Goal: Use online tool/utility: Utilize a website feature to perform a specific function

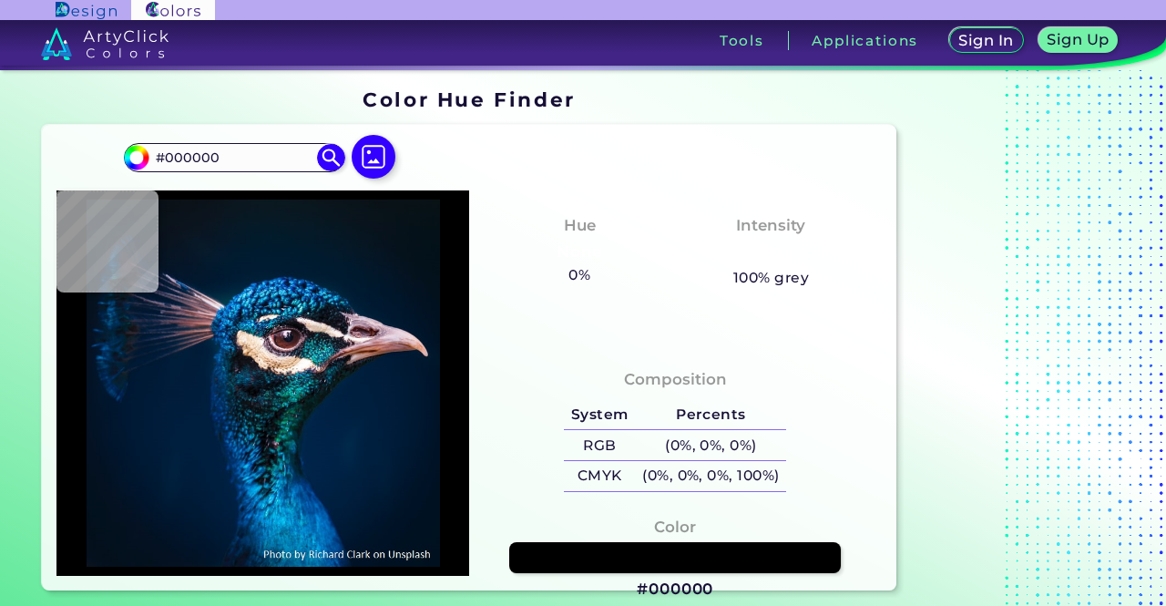
type input "#021526"
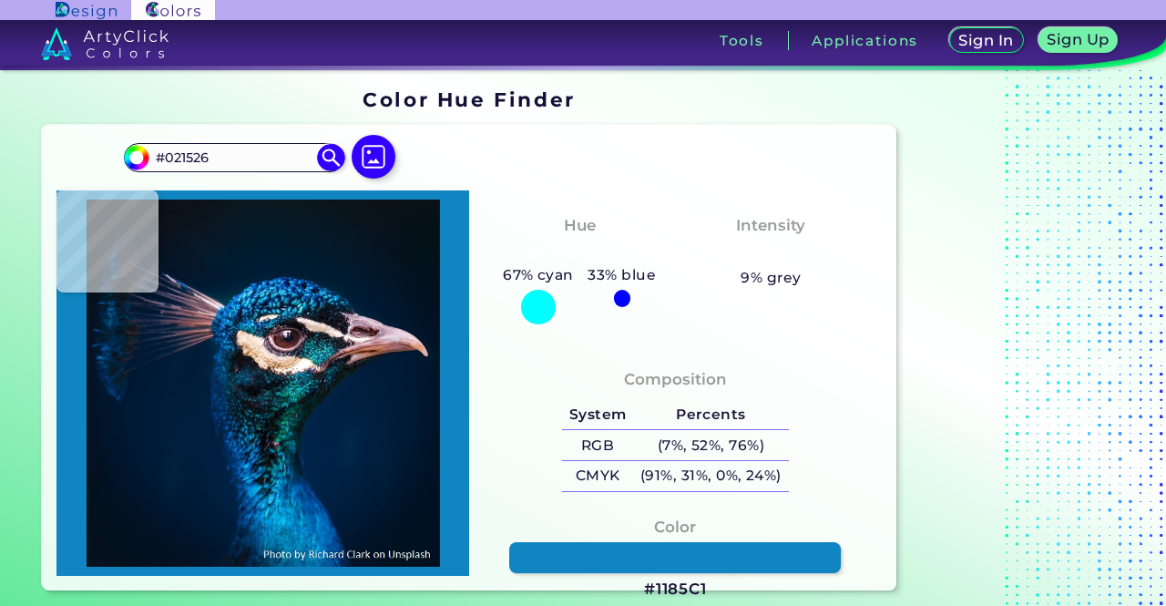
type input "#1185c1"
type input "#1185C1"
type input "#01233d"
type input "#01233D"
type input "#001e36"
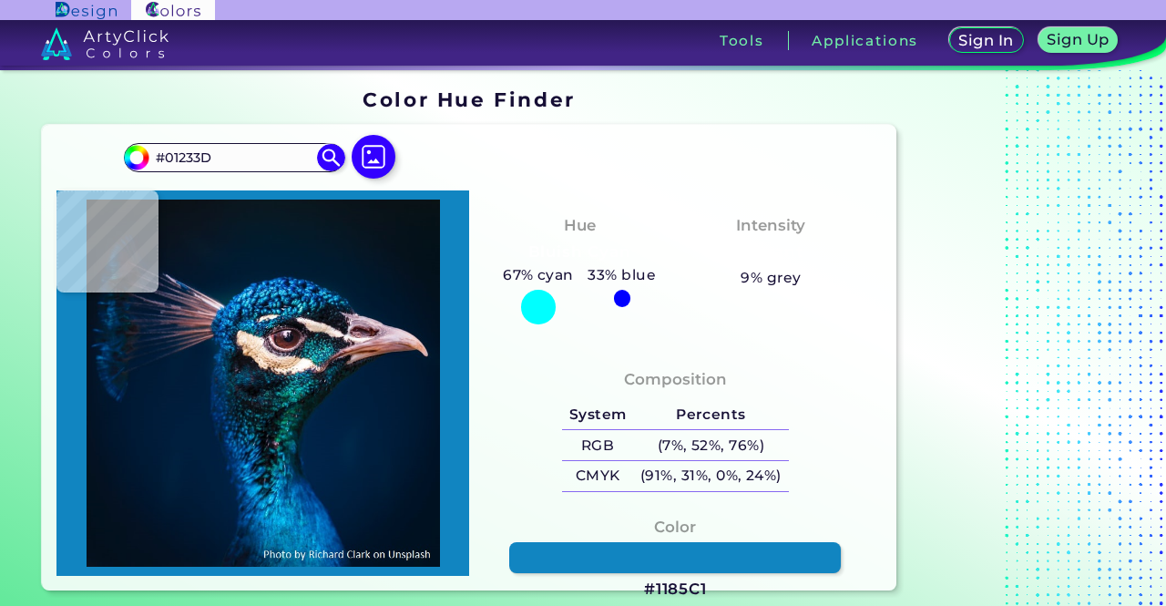
type input "#001E36"
type input "#011b31"
type input "#011B31"
type input "#011931"
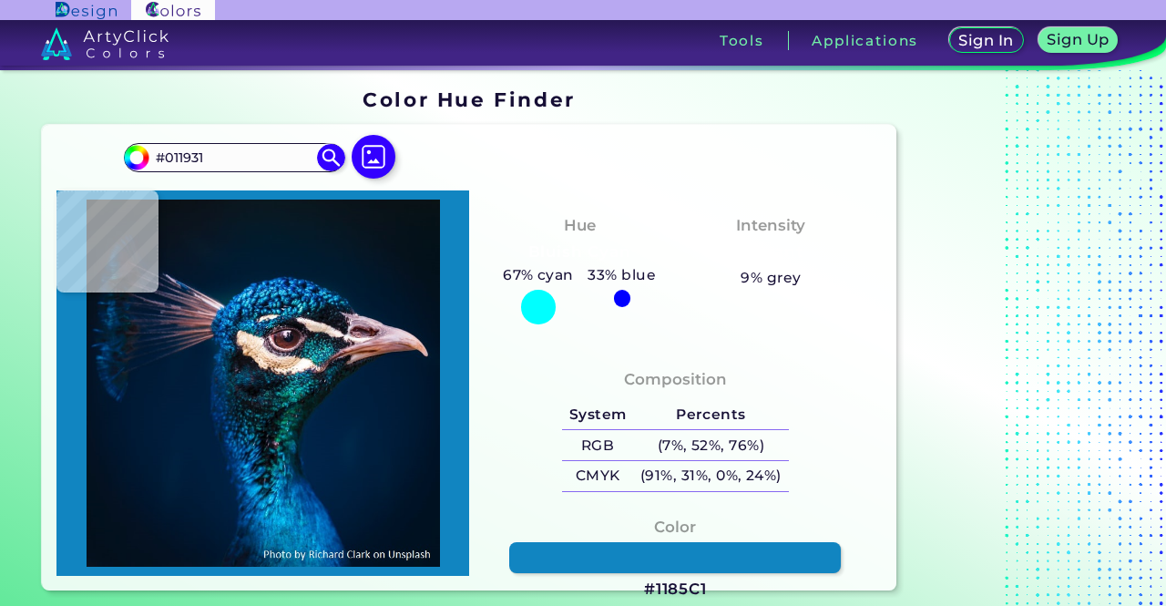
type input "#011b34"
type input "#011B34"
type input "#001b31"
type input "#001B31"
type input "#071630"
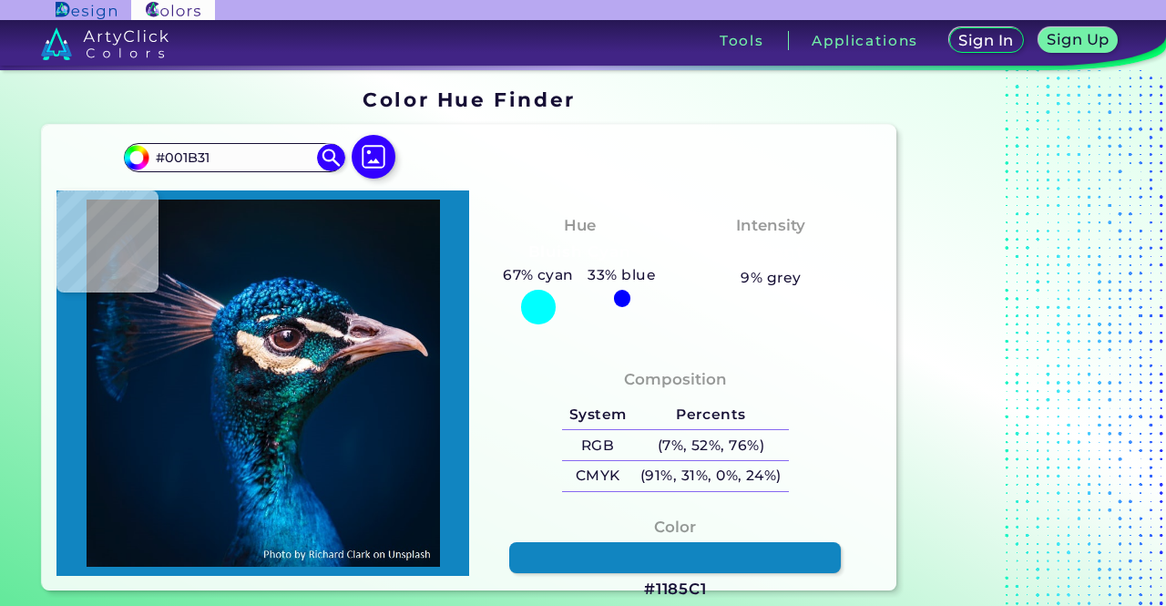
type input "#071630"
type input "#031730"
type input "#04162a"
type input "#04162A"
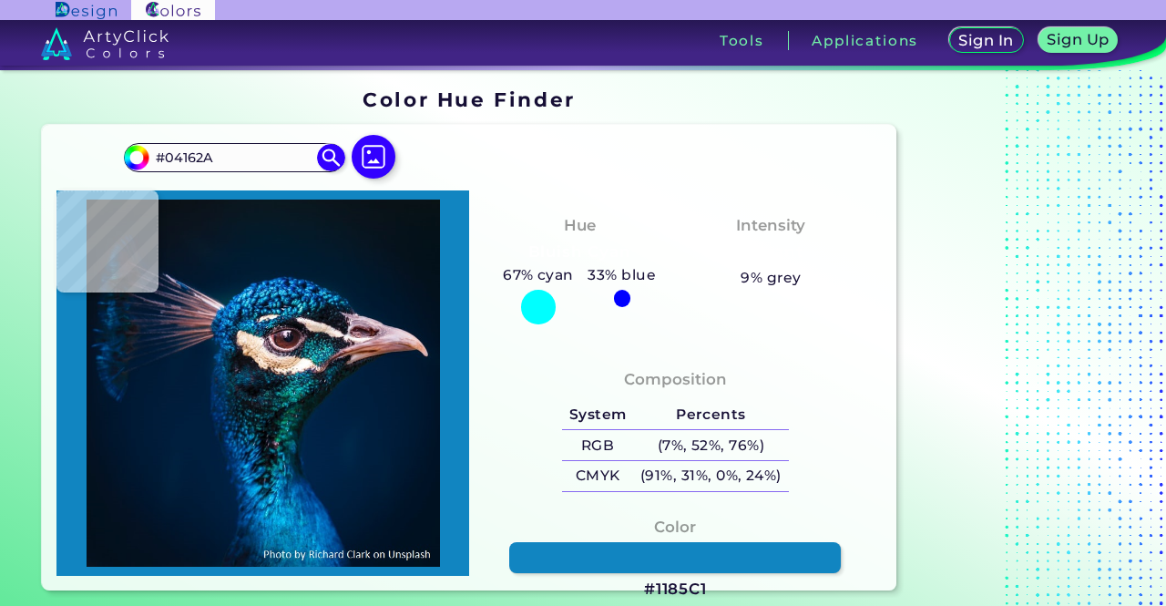
type input "#02162e"
type input "#02162E"
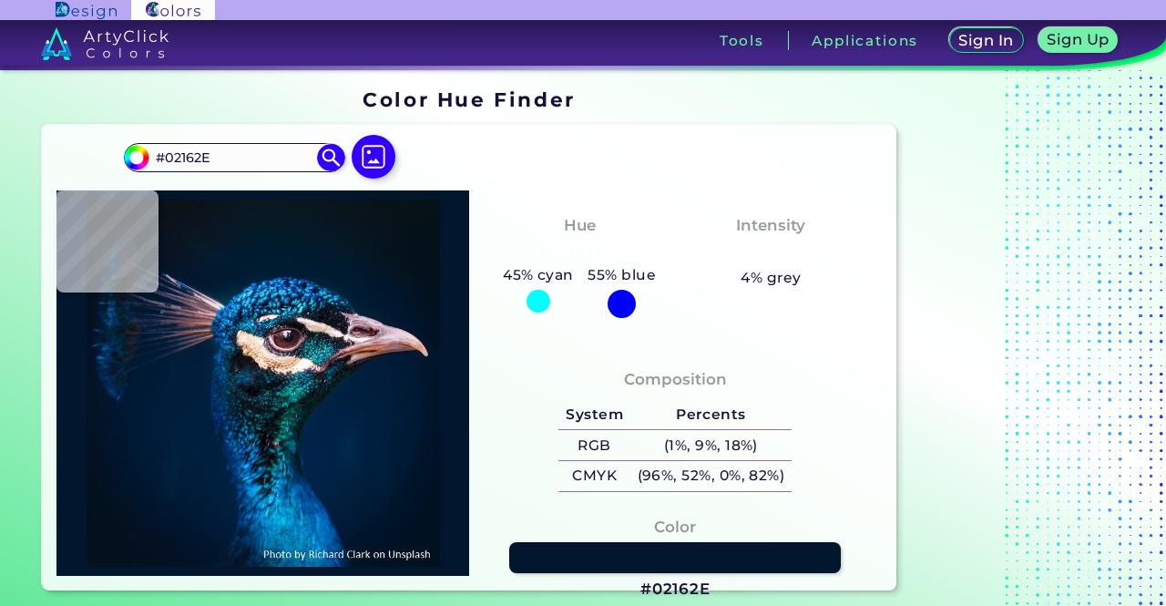
type input "#02162d"
type input "#02162D"
type input "#03162e"
type input "#03162E"
type input "#04162c"
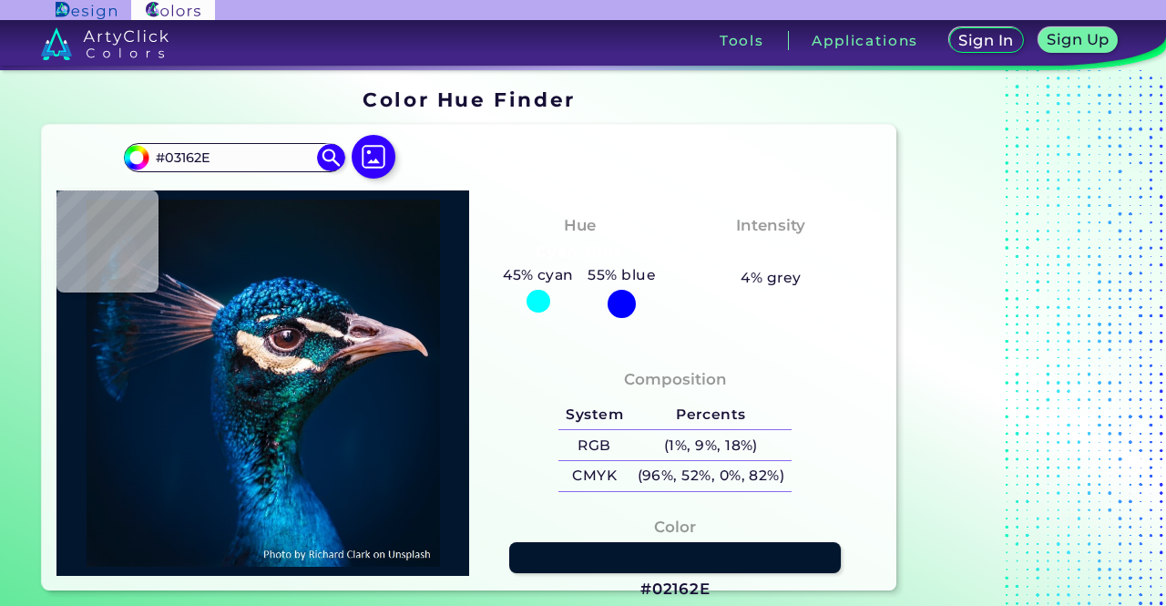
type input "#04162C"
type input "#051b31"
type input "#051B31"
type input "#00172f"
type input "#00172F"
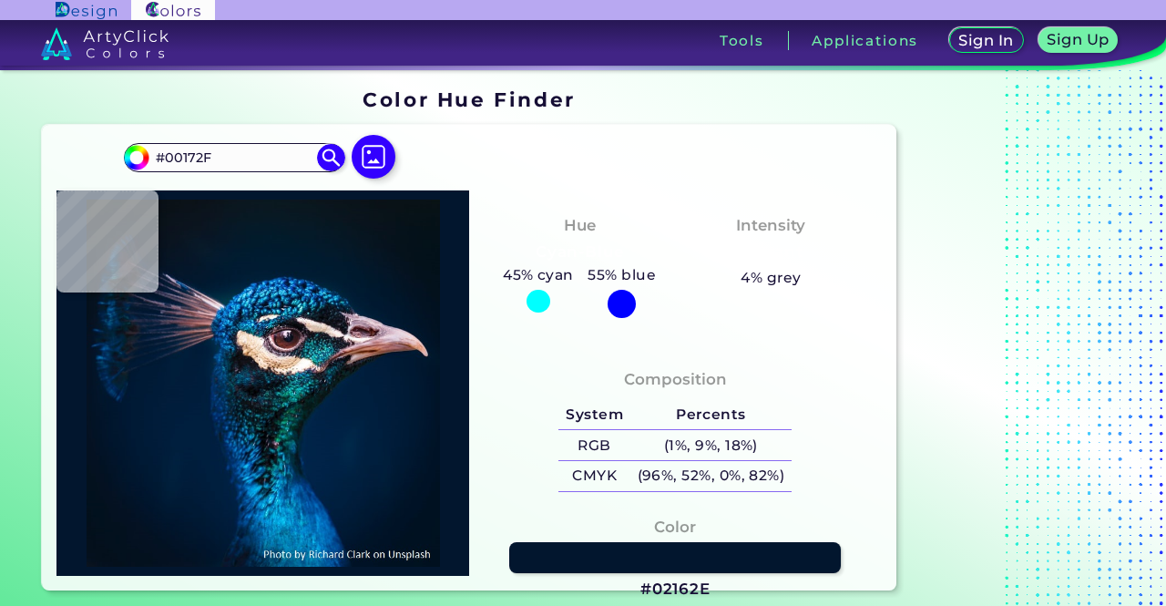
type input "#011935"
type input "#212b4e"
type input "#212B4E"
type input "#051938"
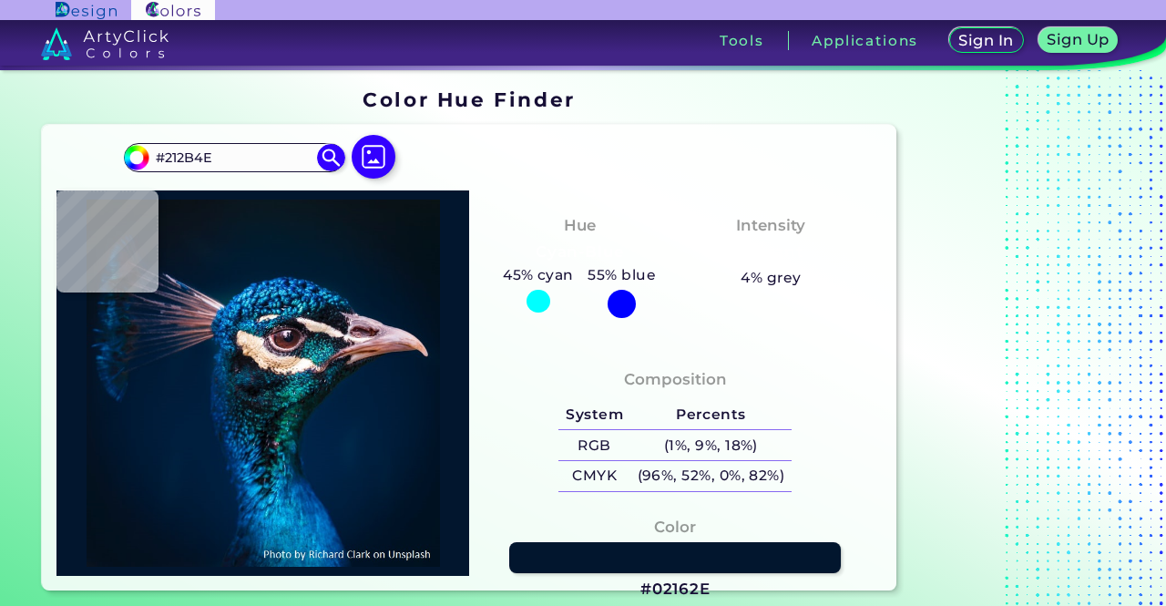
type input "#051938"
type input "#0f223f"
type input "#0F223F"
type input "#4b5772"
type input "#4B5772"
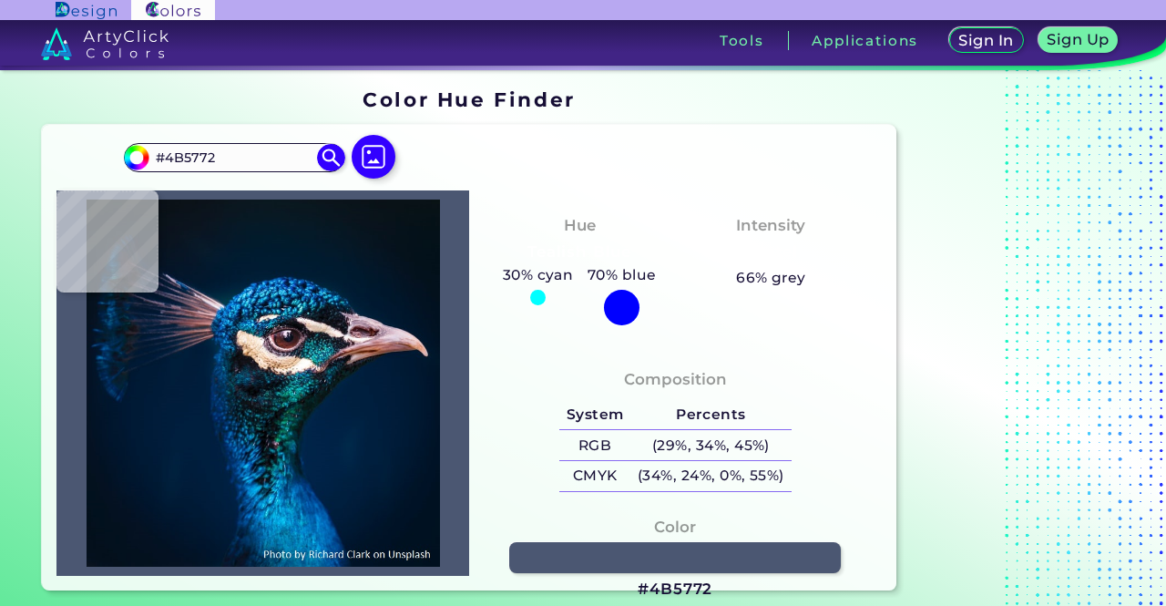
type input "#04162f"
type input "#04162F"
type input "#061632"
type input "#05142d"
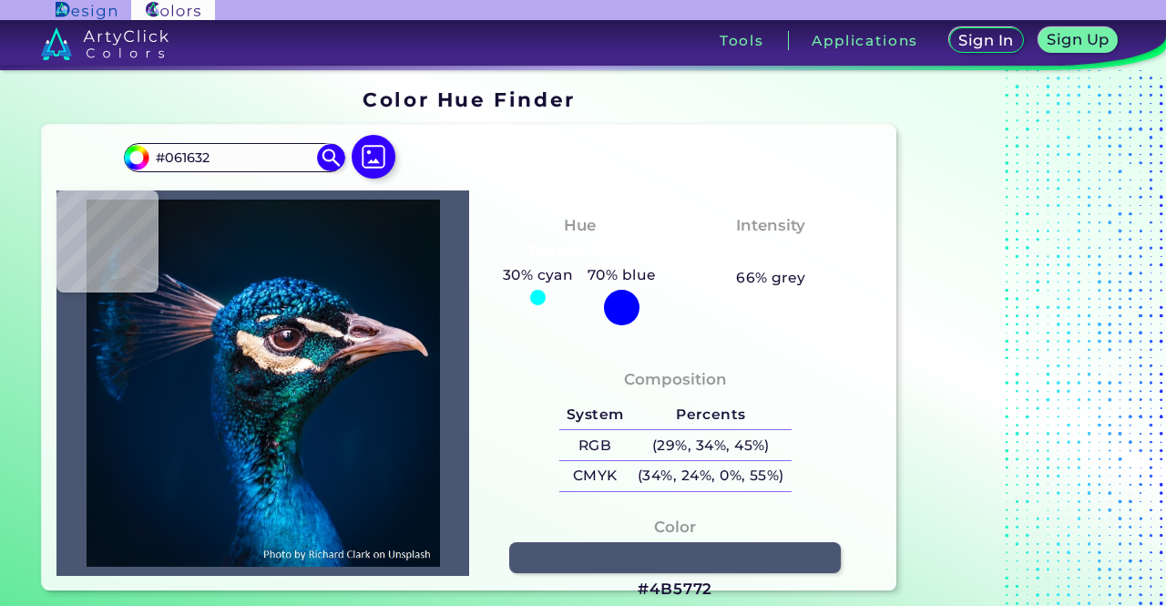
type input "#05142D"
type input "#051427"
type input "#051525"
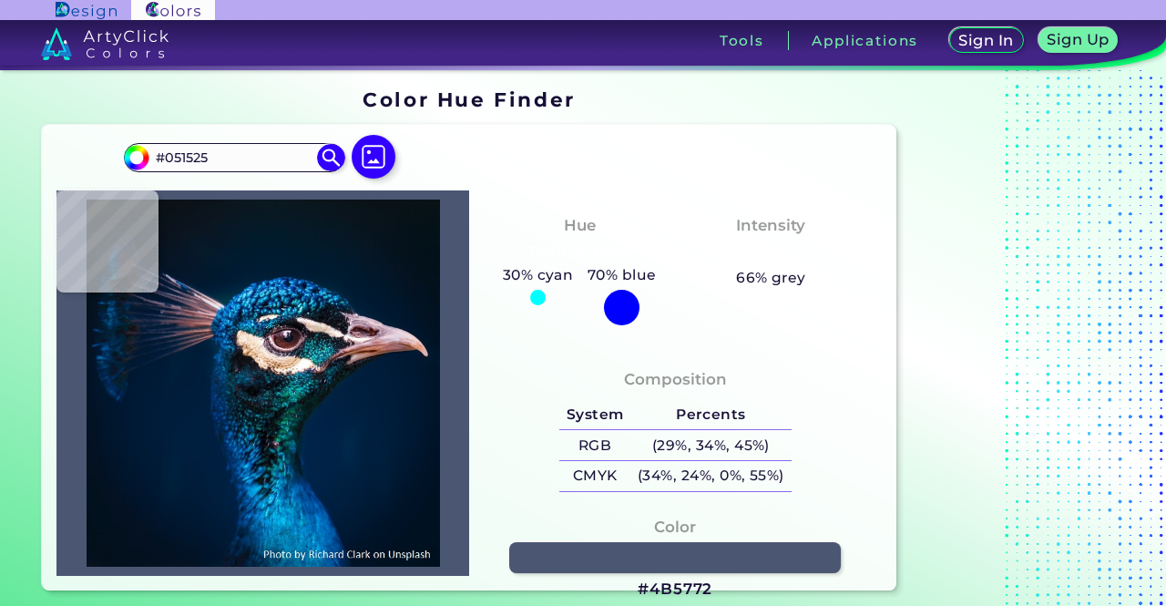
type input "#061626"
type input "#041624"
type input "#071424"
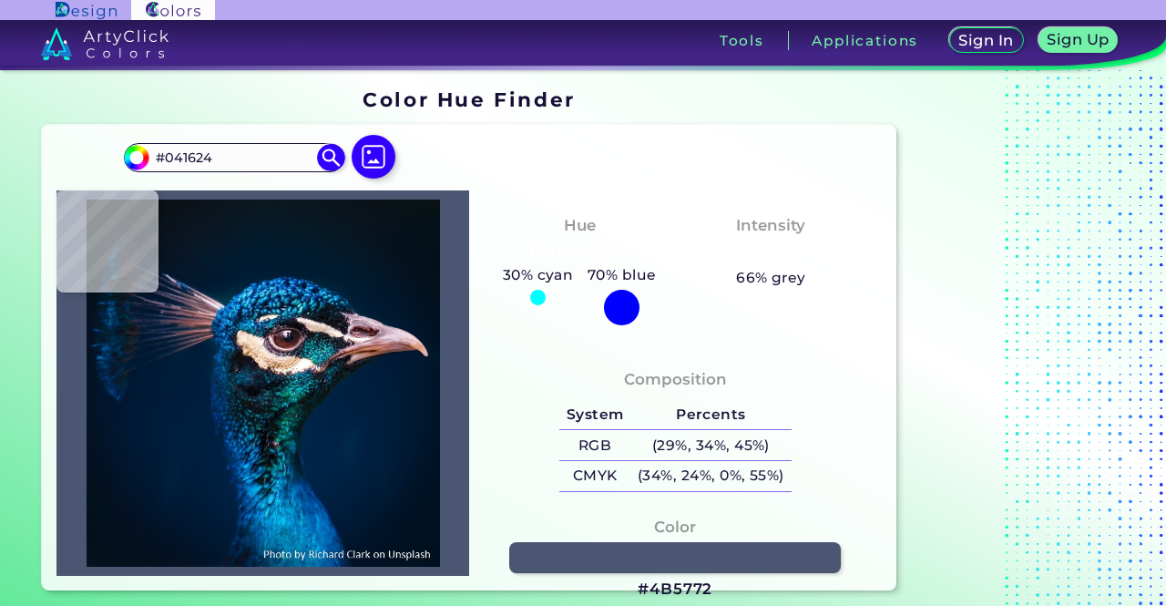
type input "#071424"
type input "#081424"
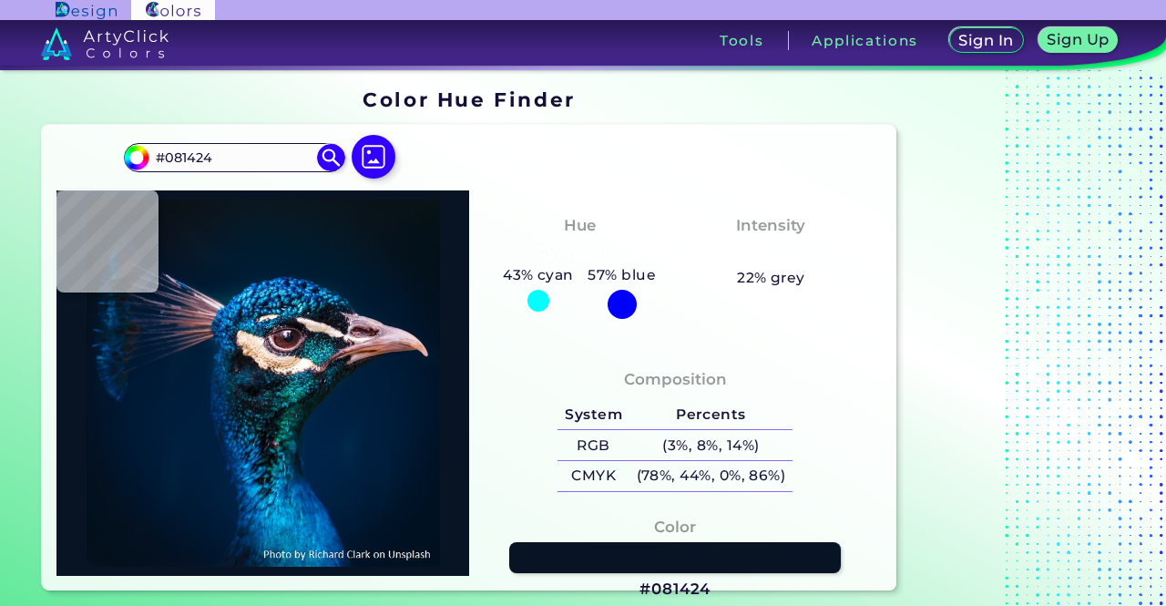
type input "#071422"
type input "#051522"
type input "#081424"
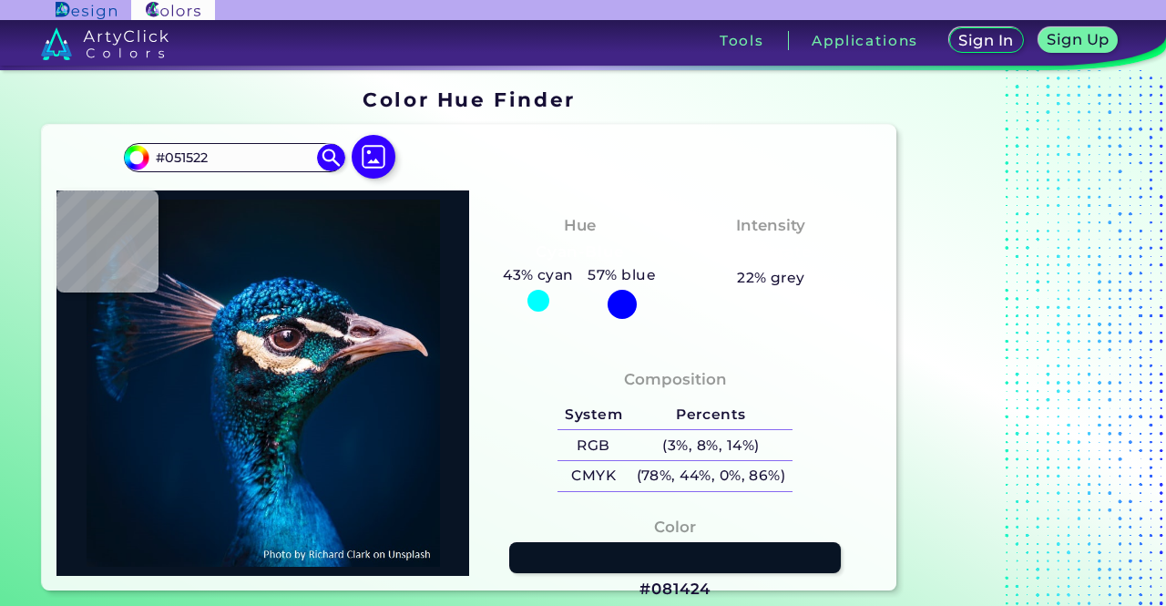
type input "#081424"
type input "#081422"
type input "#081523"
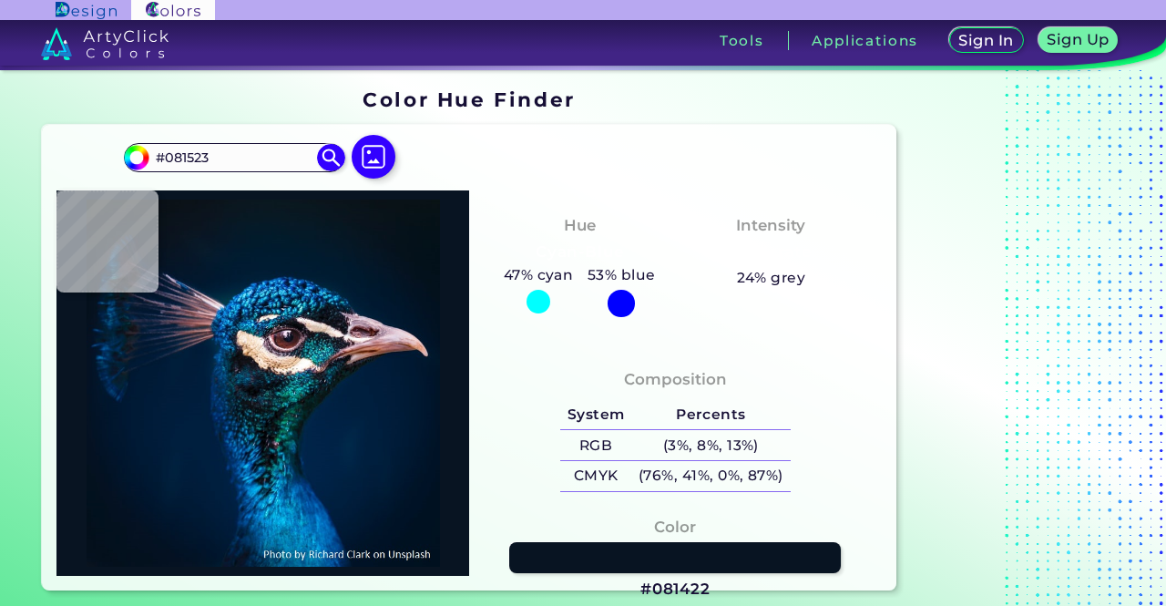
type input "#081521"
type input "#091523"
type input "#091624"
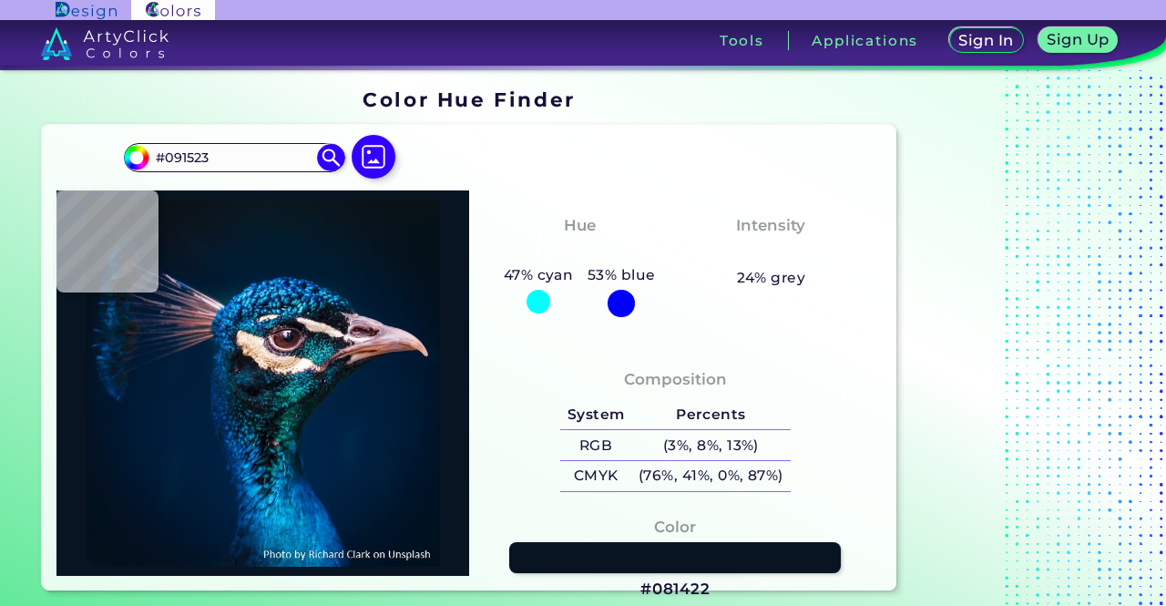
type input "#091624"
type input "#0a1622"
type input "#0A1622"
type input "#091622"
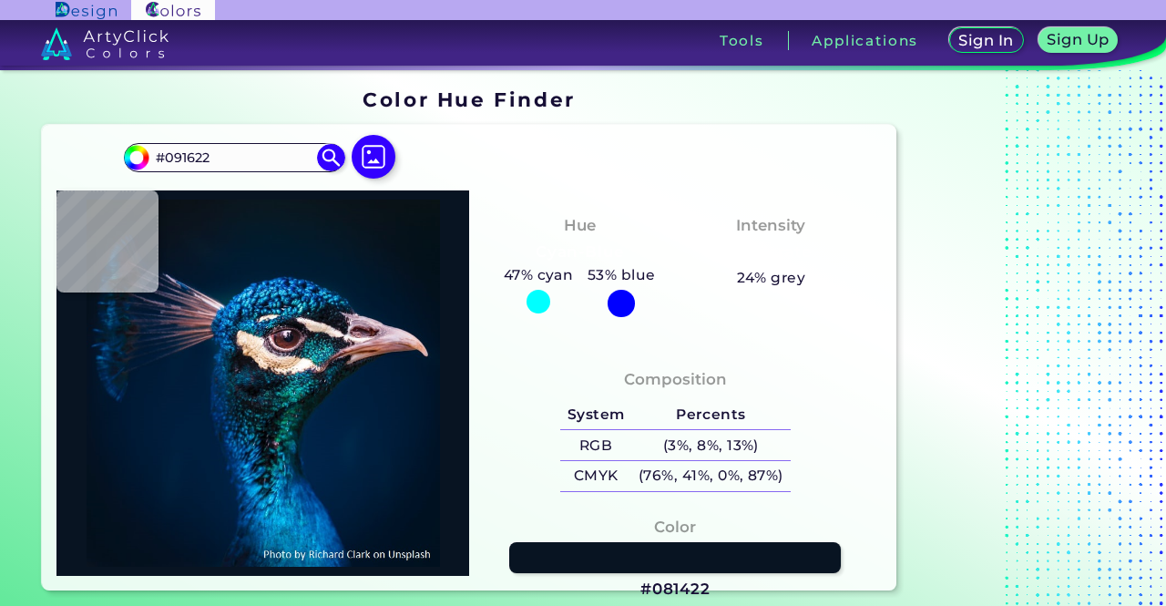
type input "#0a1622"
type input "#0A1622"
type input "#091722"
type input "#0a1622"
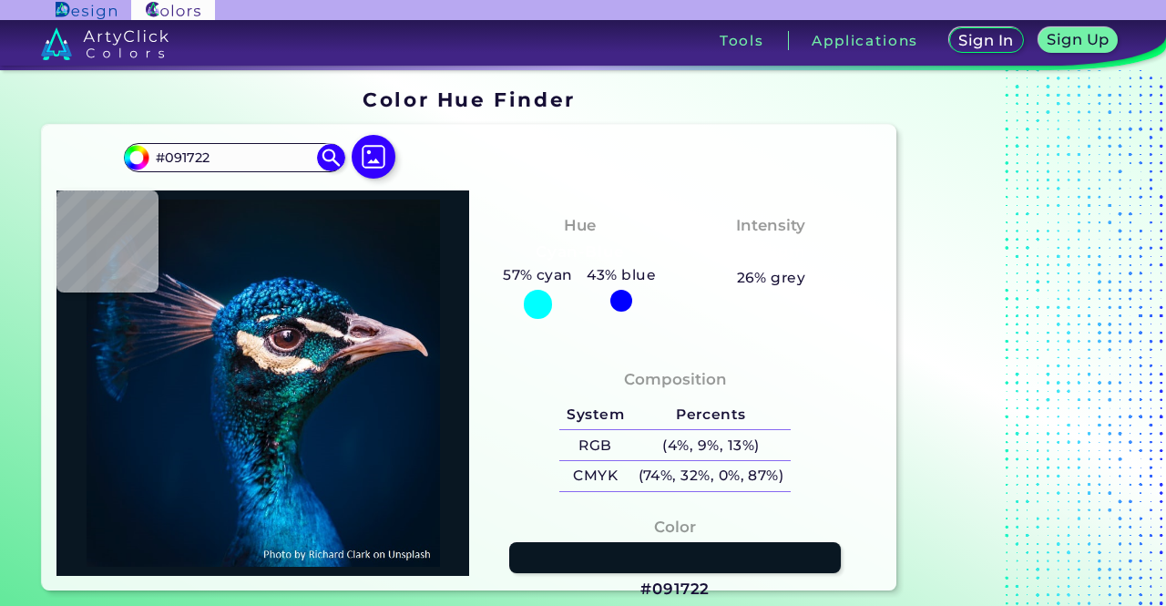
type input "#0A1622"
type input "#0b151f"
type input "#0B151F"
type input "#0b1521"
type input "#0B1521"
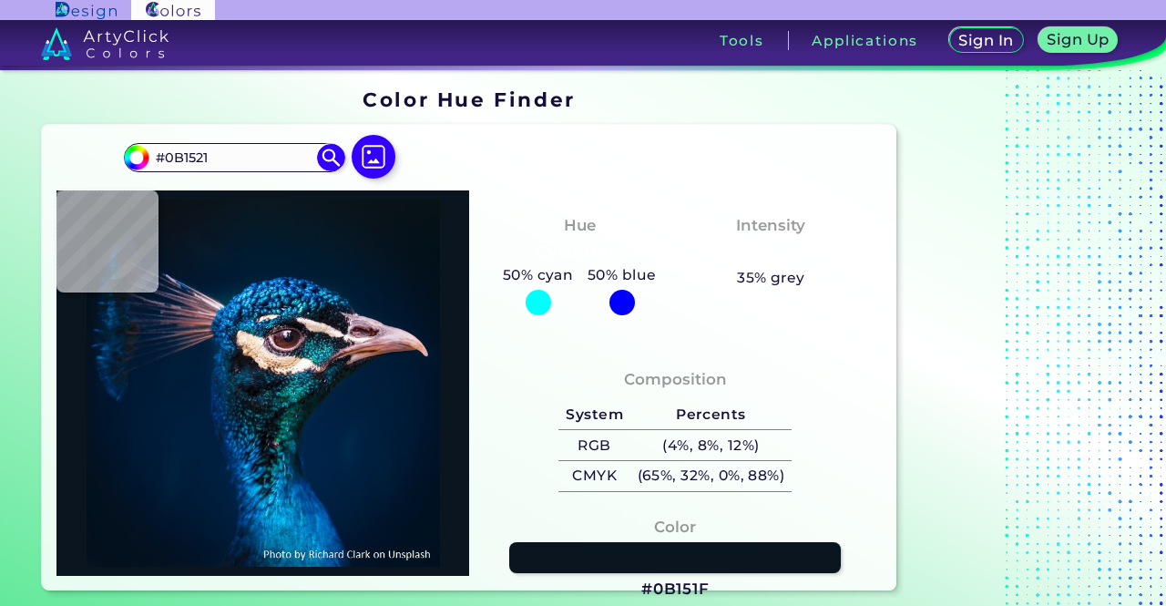
type input "#091521"
type input "#0a1622"
type input "#0A1622"
type input "#0c1622"
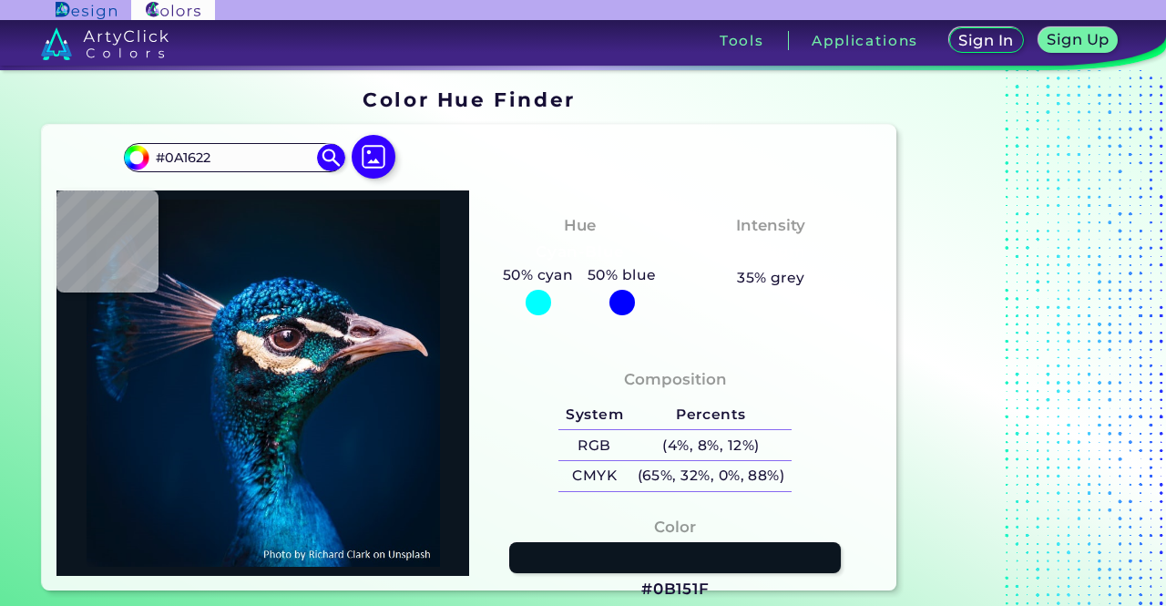
type input "#0C1622"
type input "#0a1622"
type input "#0A1622"
type input "#0a1620"
type input "#0A1620"
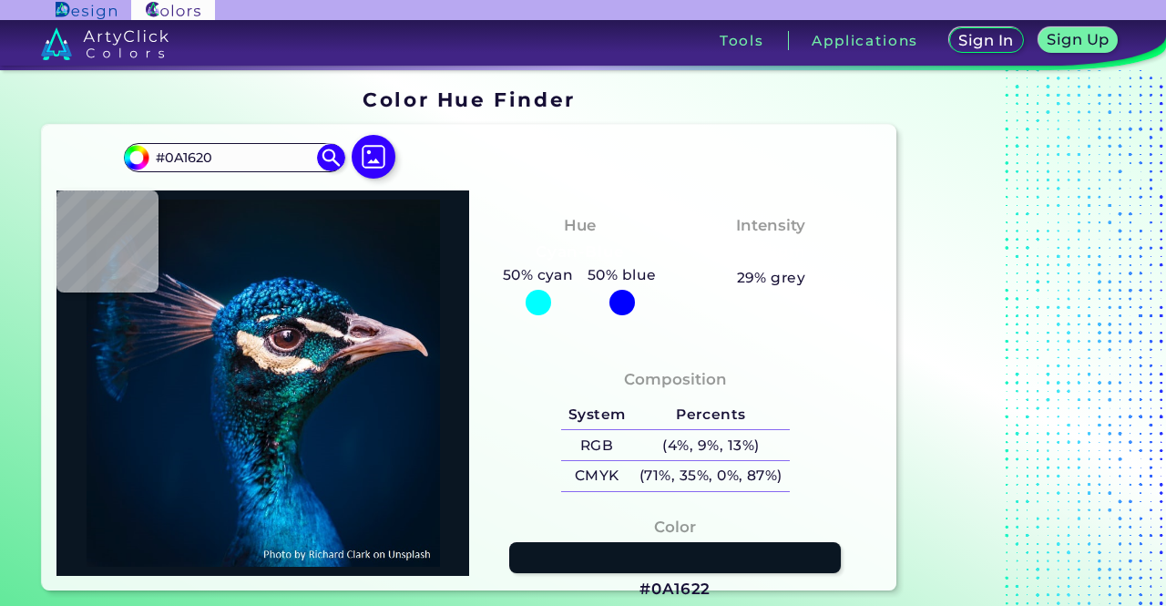
type input "#0a1720"
type input "#0A1720"
type input "#0a1620"
type input "#0A1620"
type input "#0a1621"
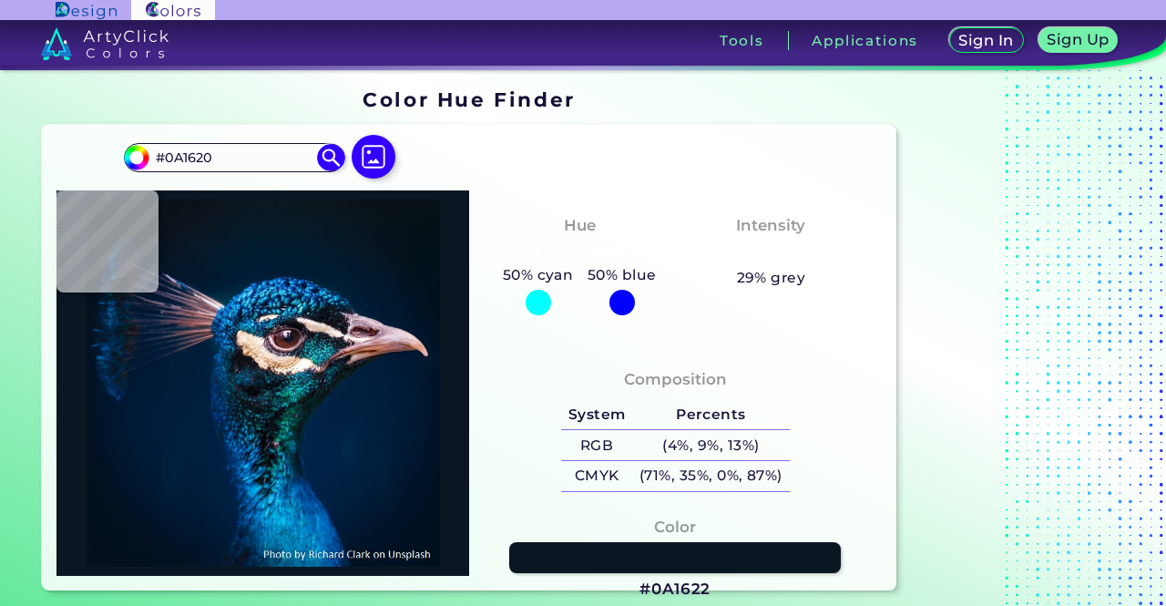
type input "#0A1621"
type input "#091622"
type input "#091722"
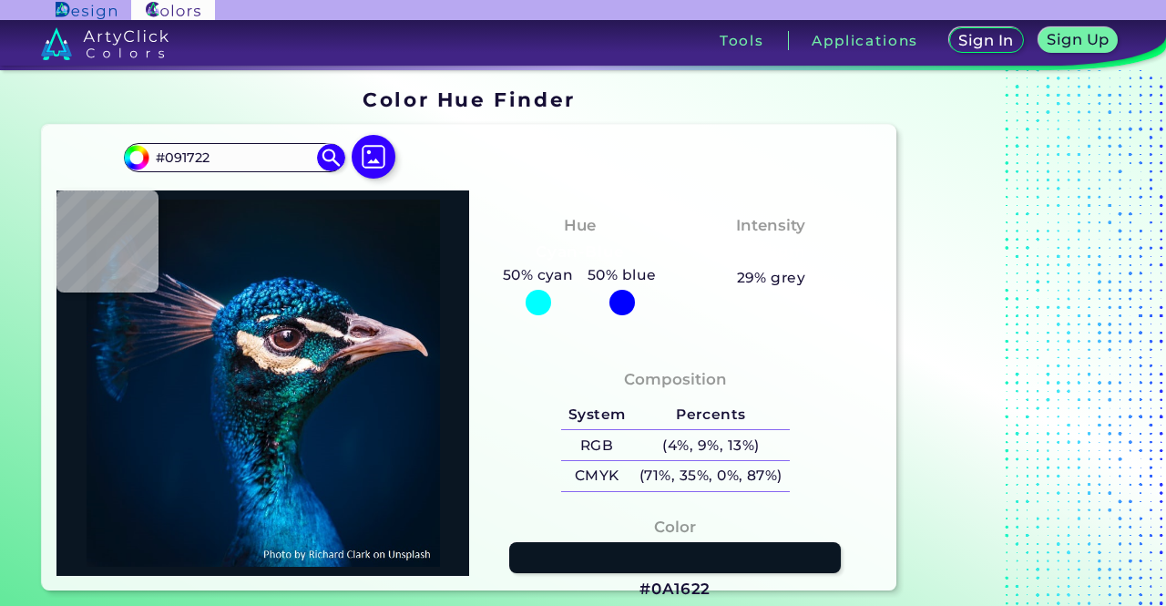
type input "#071822"
type input "#081923"
type input "#071923"
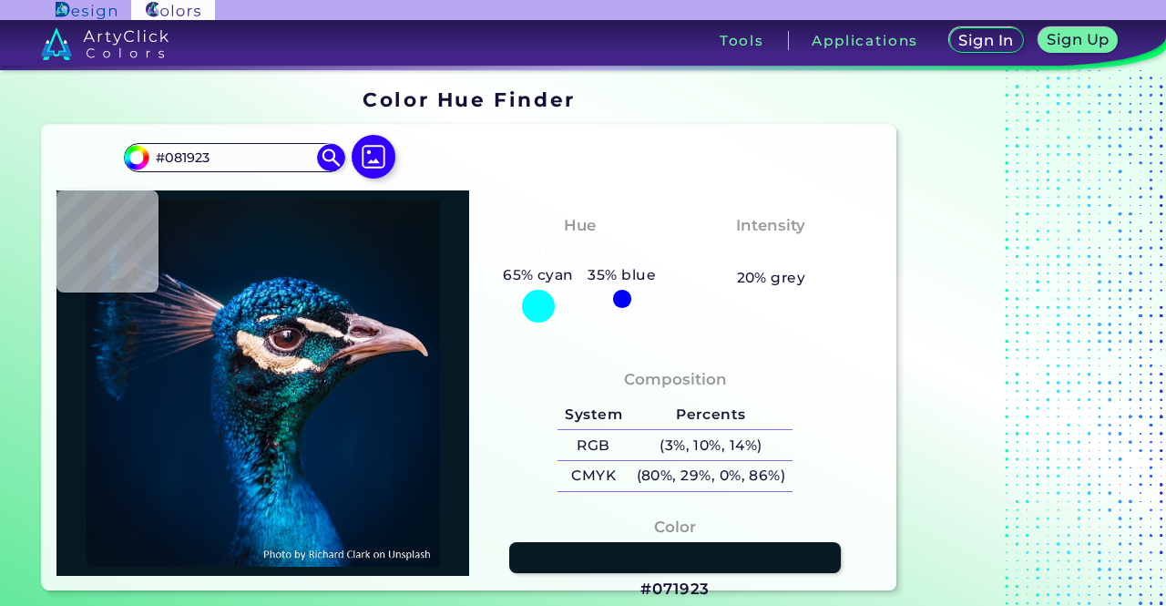
type input "#071923"
type input "#071925"
type input "#071927"
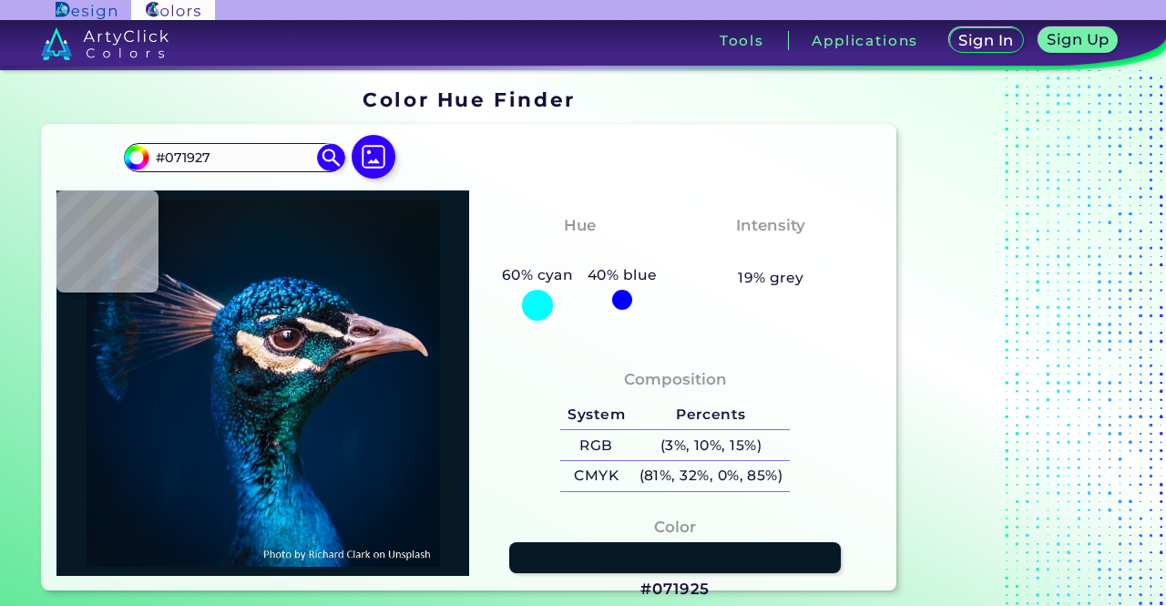
type input "#061927"
type input "#071a28"
type input "#071A28"
type input "#061927"
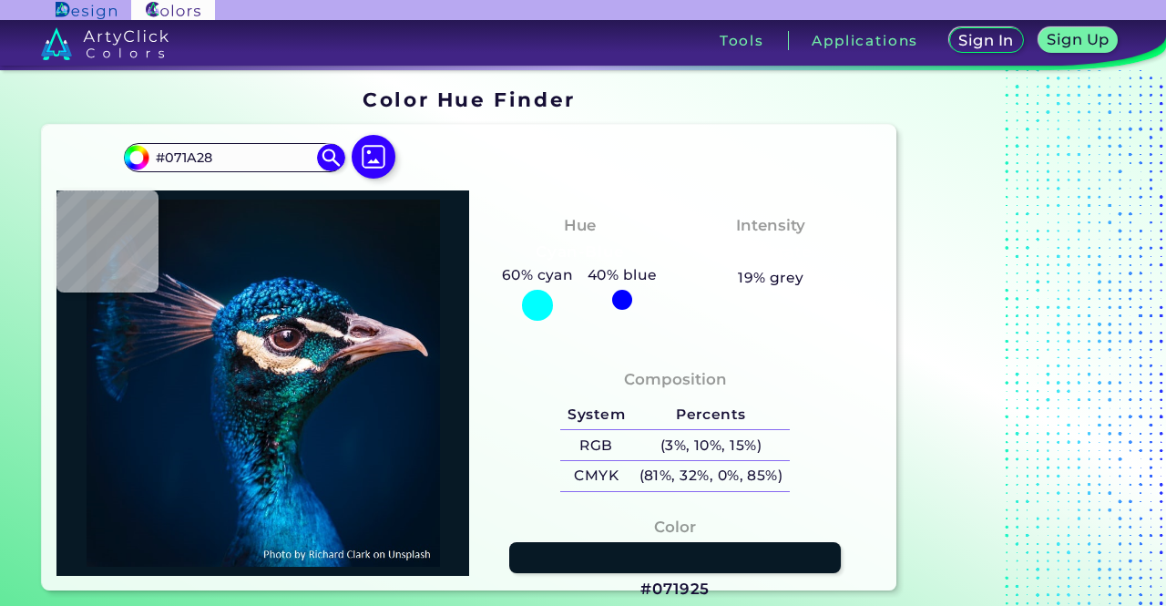
type input "#061927"
type input "#041927"
type input "#041a28"
type input "#041A28"
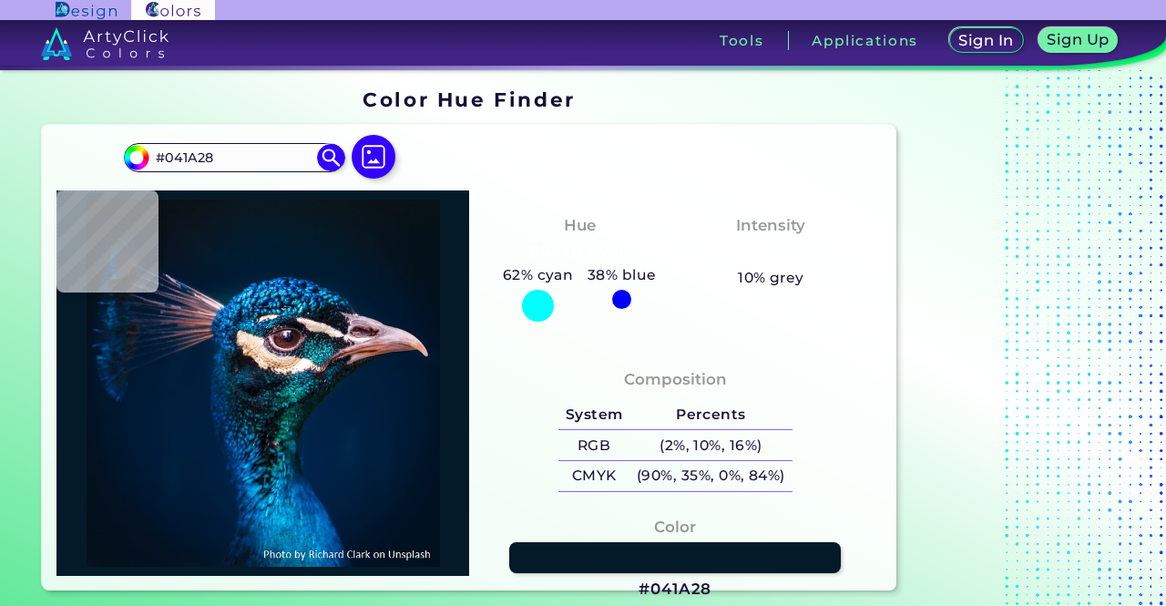
type input "#031a2a"
type input "#031A2A"
type input "#04192a"
type input "#04192A"
type input "#031a2a"
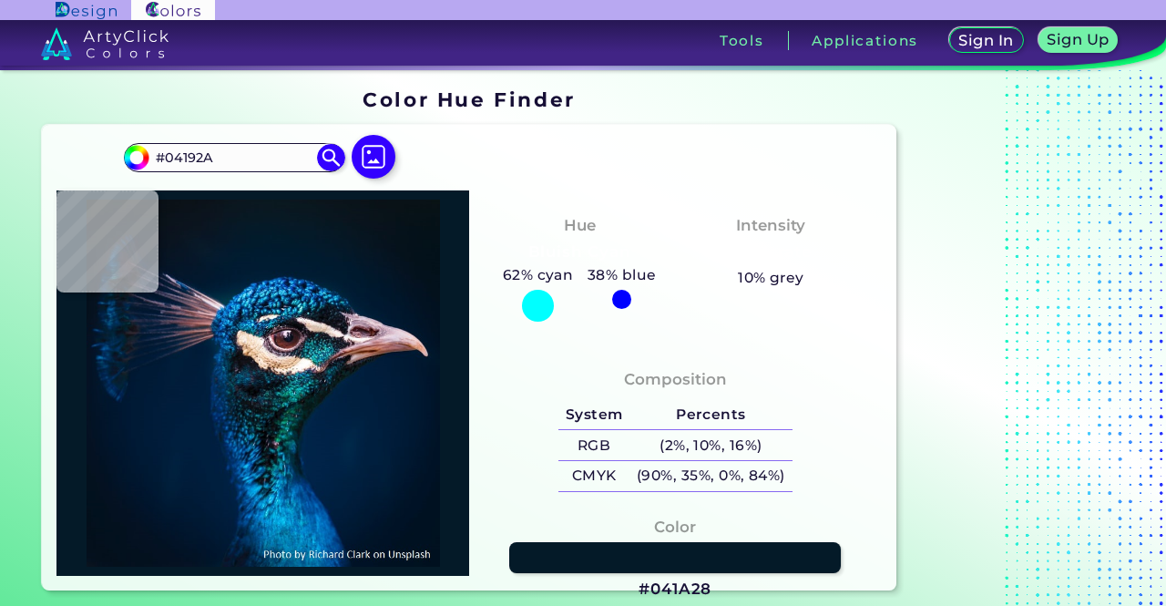
type input "#031A2A"
type input "#031a2c"
type input "#031A2C"
type input "#031a2b"
type input "#031A2B"
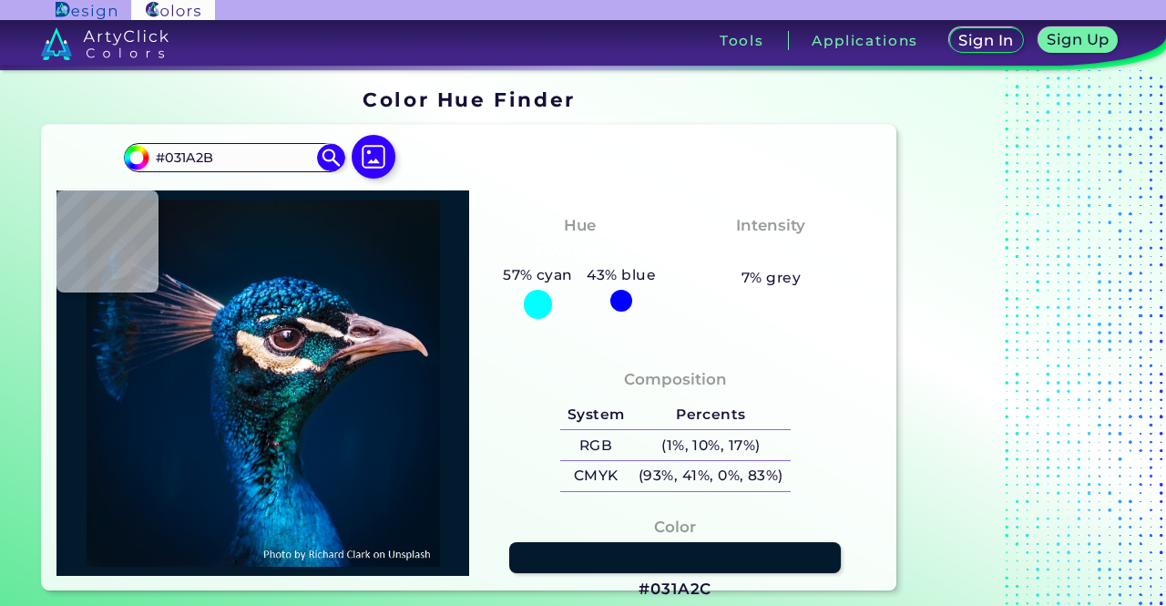
type input "#031a2a"
type input "#031A2A"
type input "#031a2c"
type input "#031A2C"
type input "#011a2d"
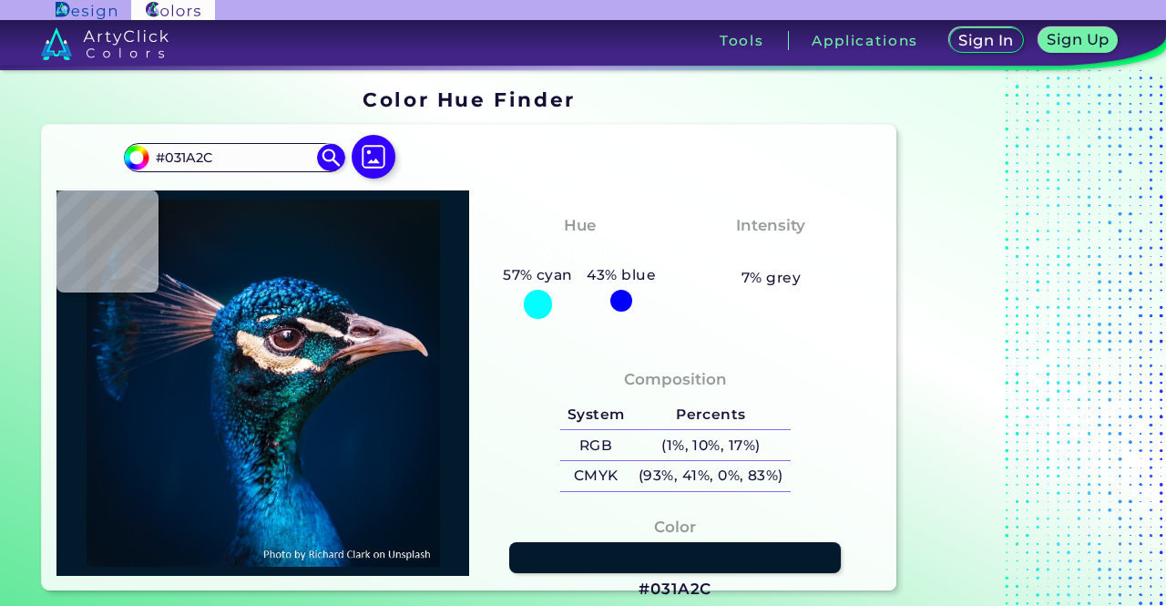
type input "#011A2D"
type input "#02192e"
type input "#02192E"
type input "#03192e"
type input "#03192E"
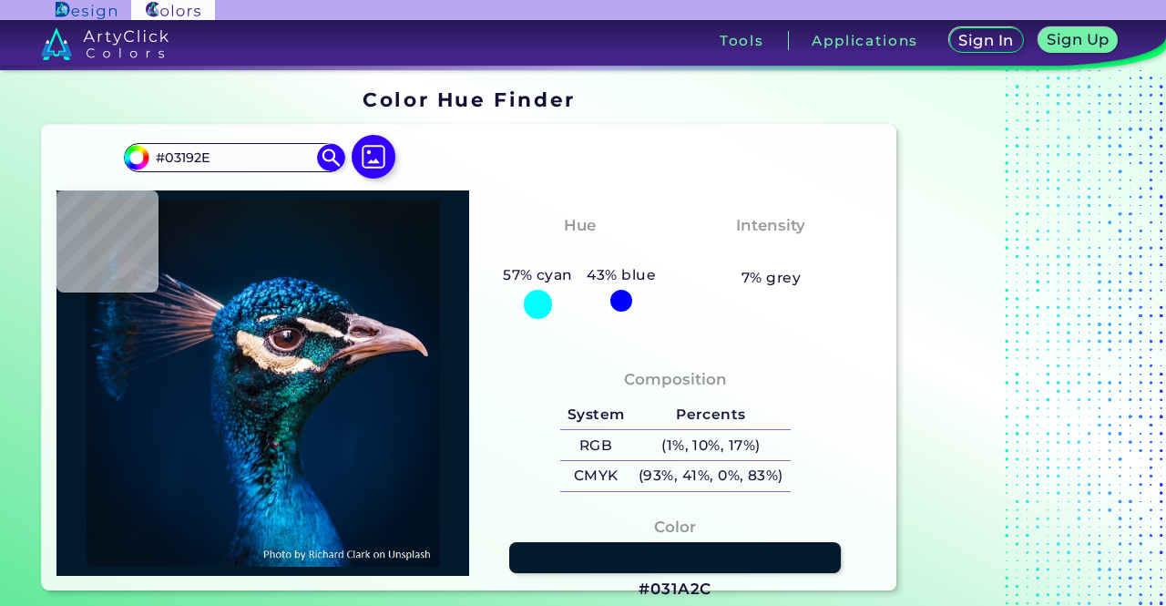
type input "#011a2e"
type input "#011A2E"
type input "#001b2e"
type input "#001B2E"
type input "#00192f"
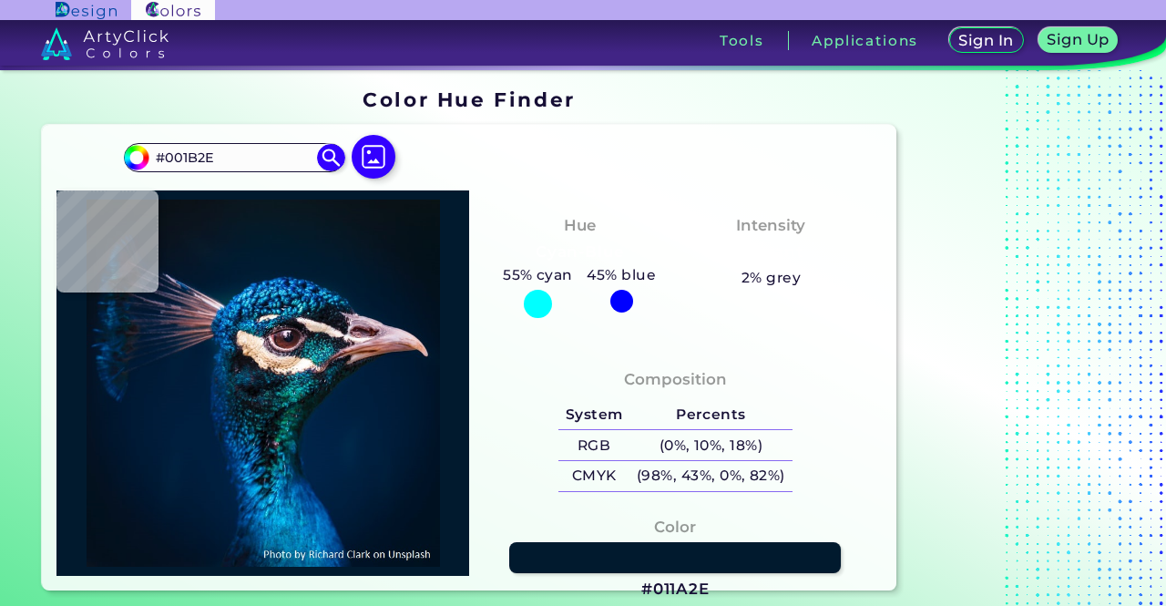
type input "#00192F"
type input "#001b30"
type input "#001B30"
type input "#001a31"
type input "#001A31"
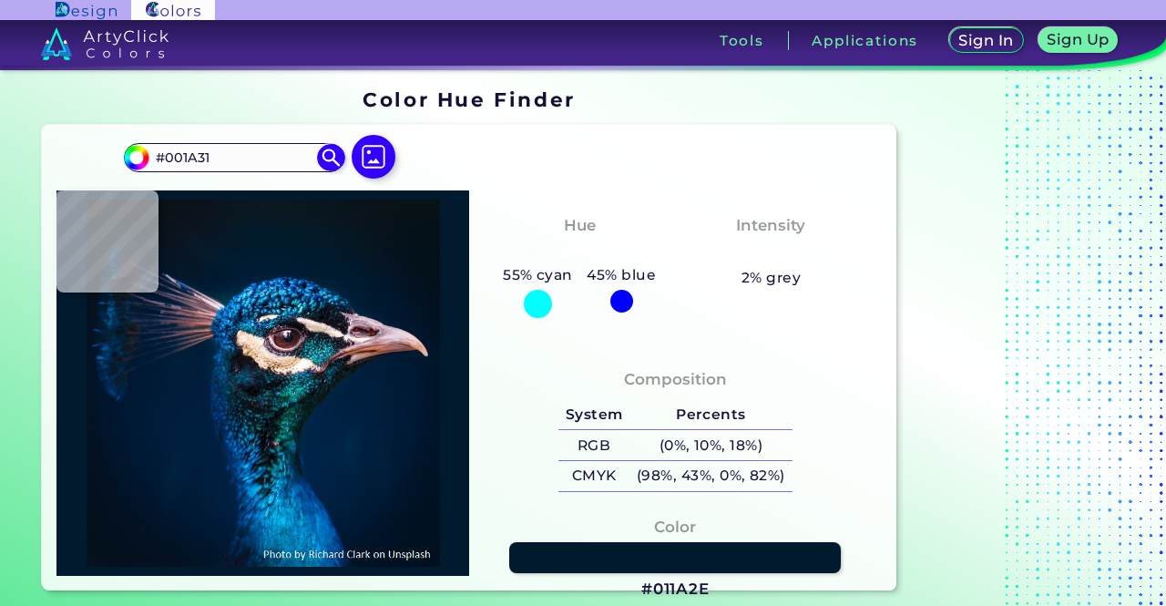
type input "#011b33"
type input "#011B33"
type input "#011b34"
type input "#011B34"
type input "#001e36"
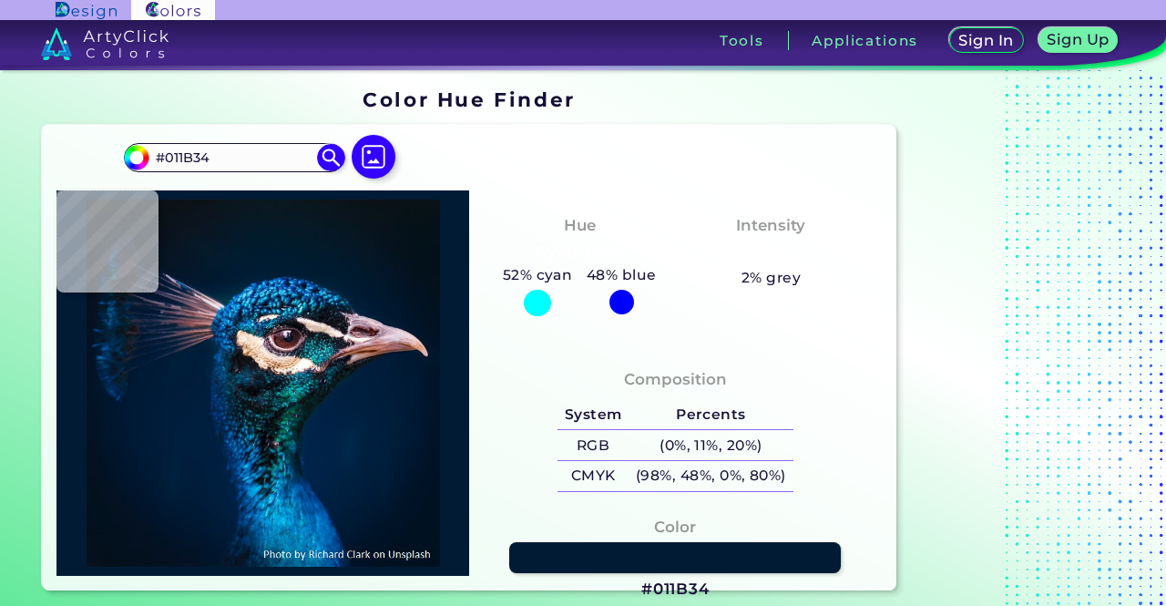
type input "#001E36"
type input "#002435"
type input "#074573"
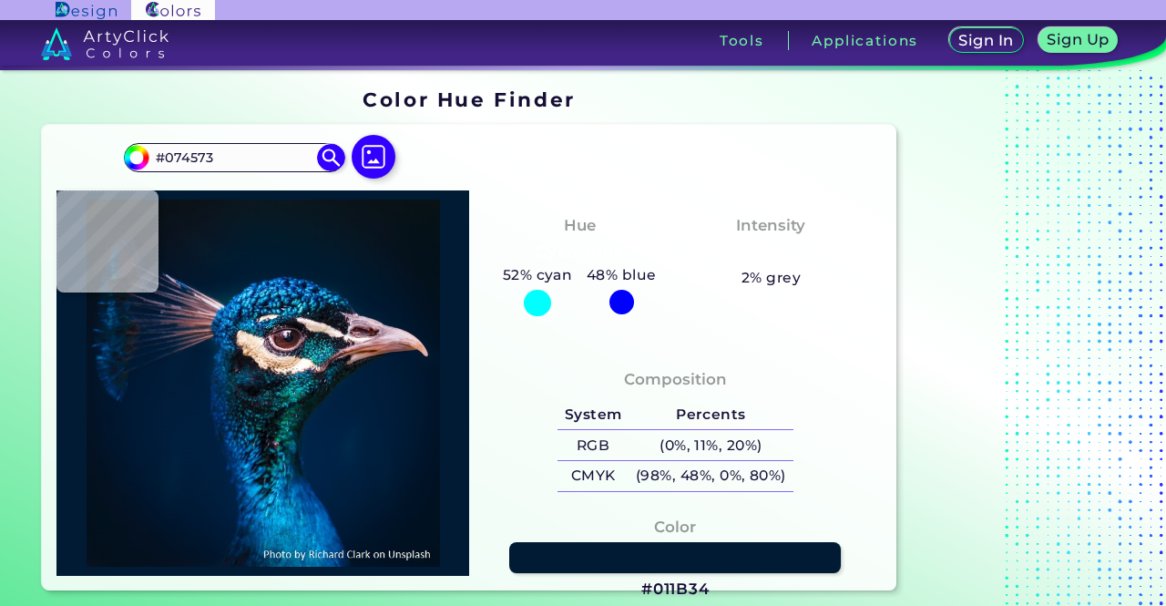
type input "#176887"
type input "#2196a8"
type input "#2196A8"
type input "#084f7a"
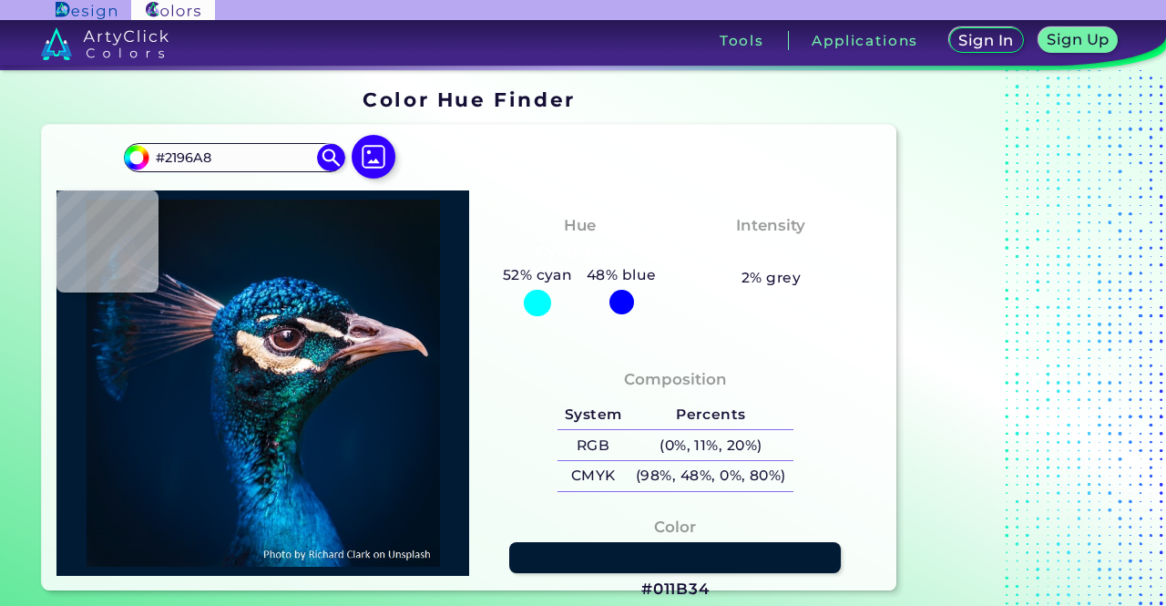
type input "#084F7A"
type input "#003d56"
type input "#003D56"
type input "#042238"
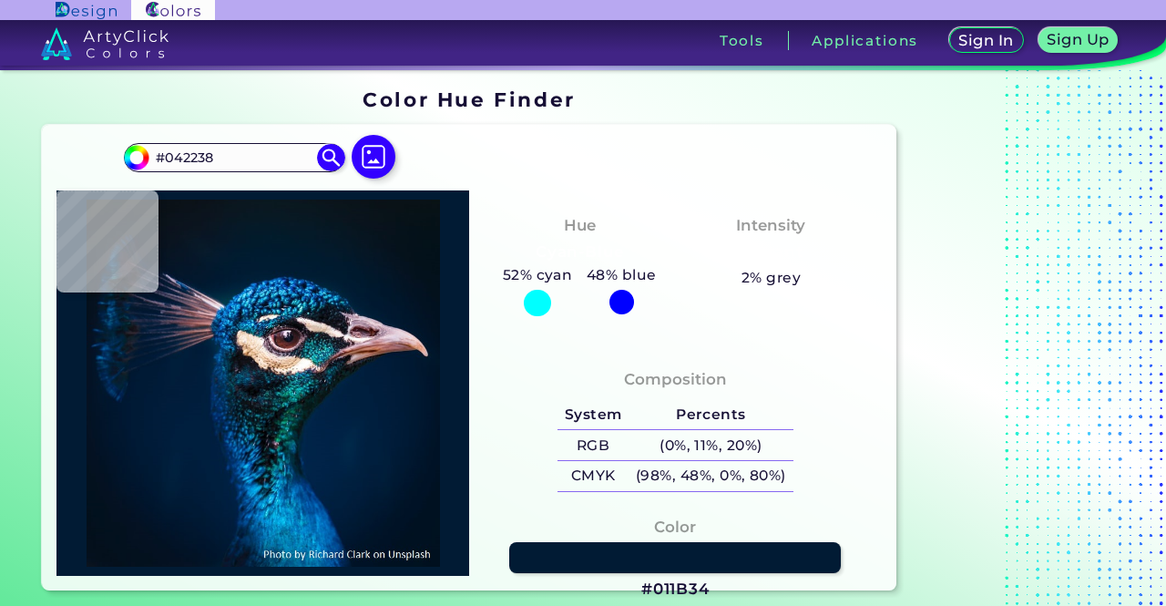
type input "#010c19"
type input "#010C19"
type input "#102633"
type input "#002547"
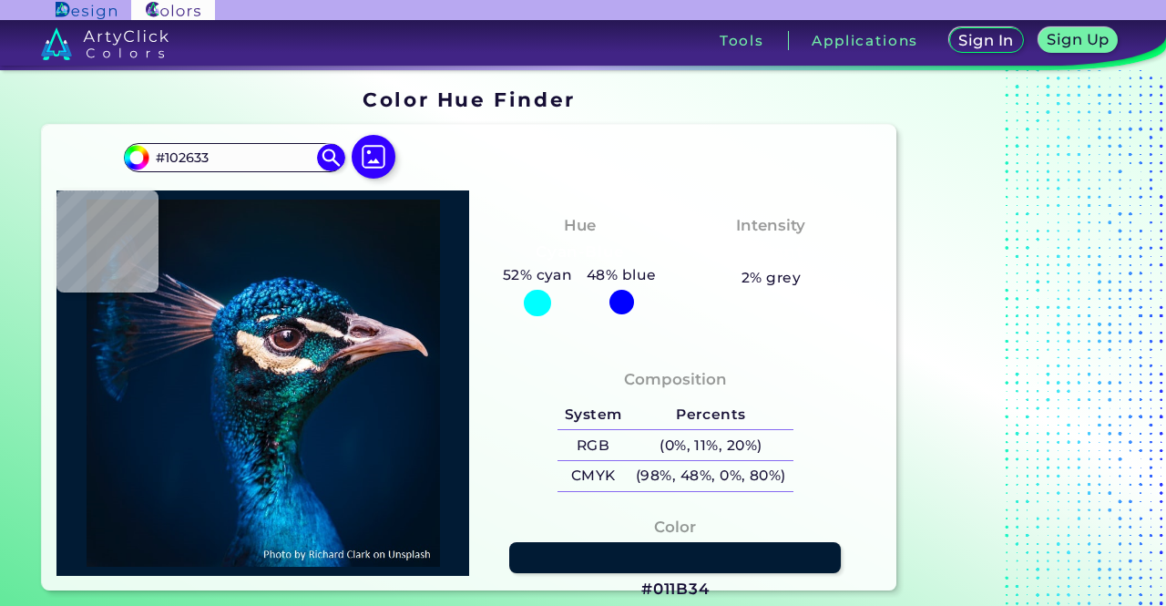
type input "#002547"
type input "#074469"
type input "#2085b5"
type input "#2085B5"
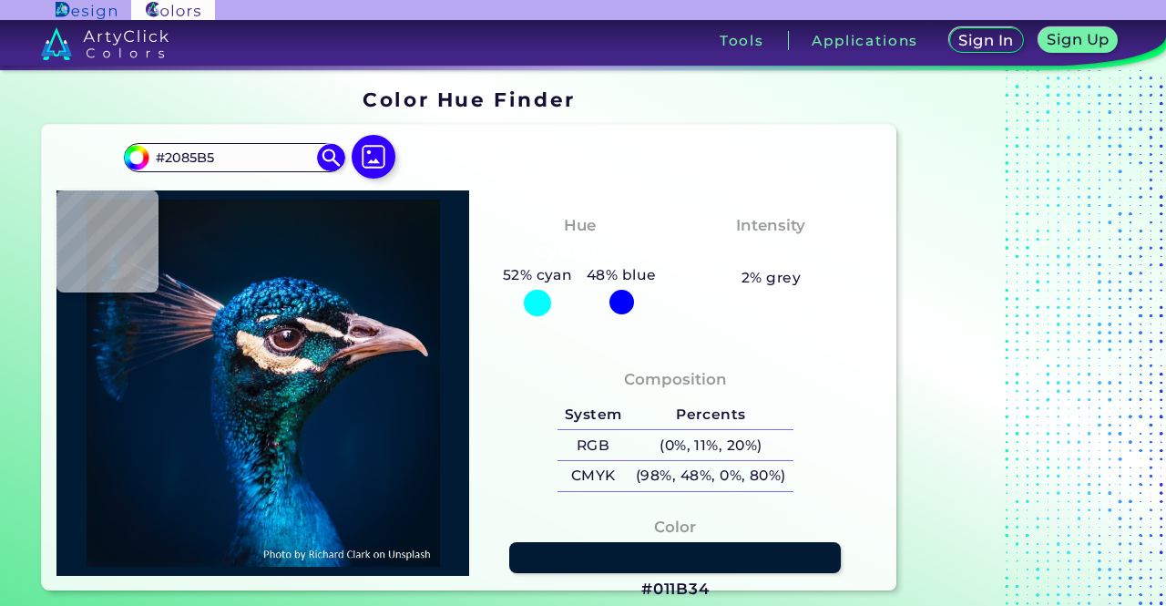
type input "#1f6189"
type input "#1F6189"
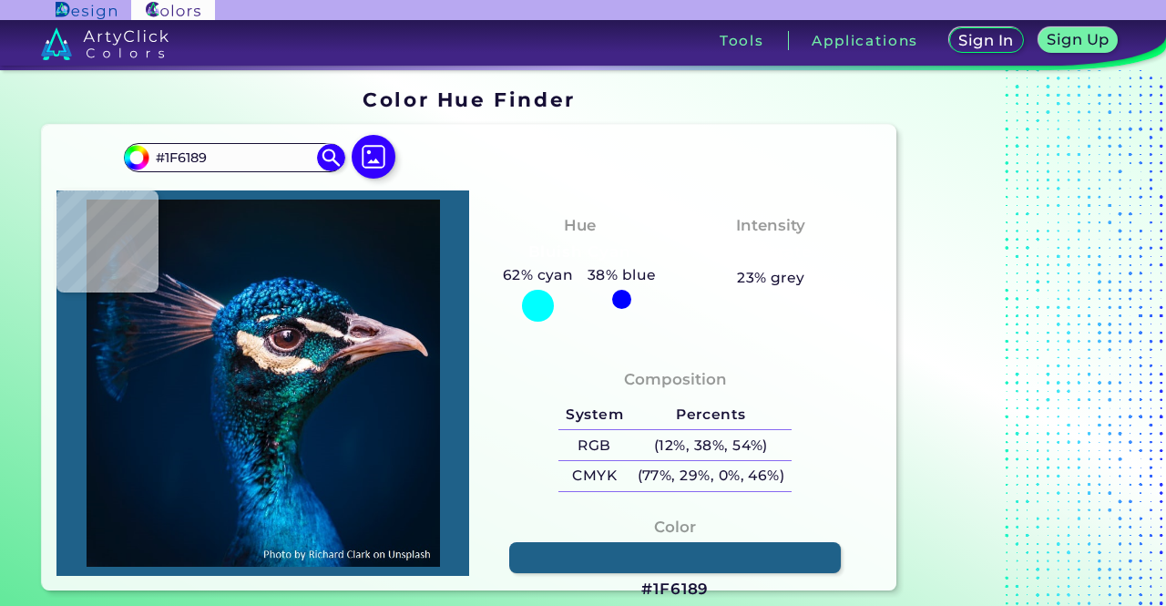
type input "#002045"
type input "#002f5f"
type input "#002F5F"
type input "#065d8e"
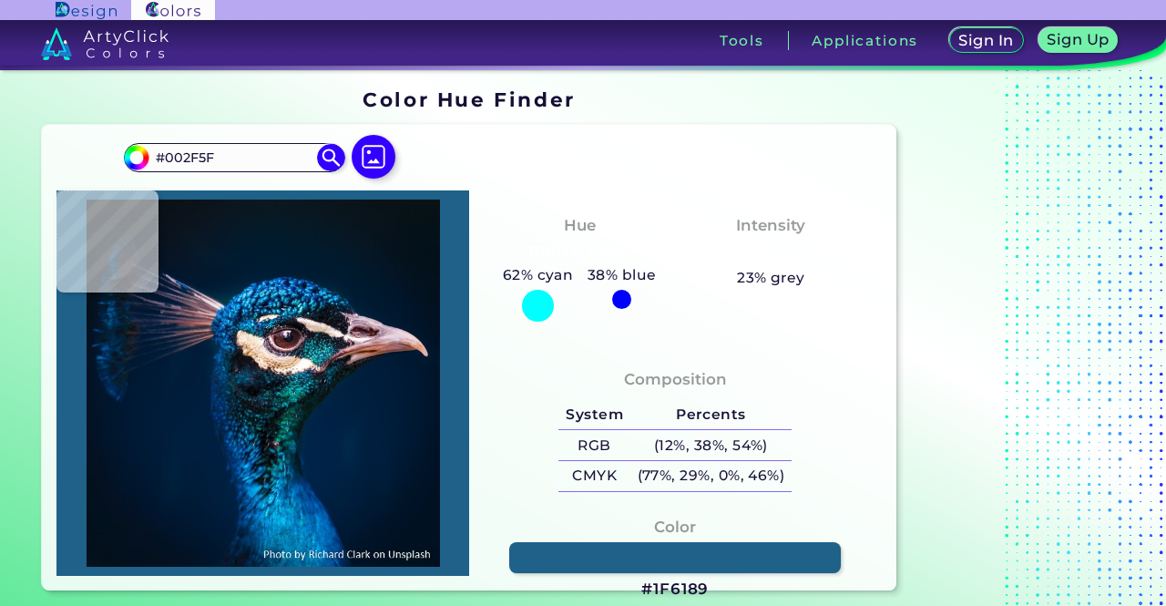
type input "#065D8E"
